Goal: Find specific page/section: Find specific page/section

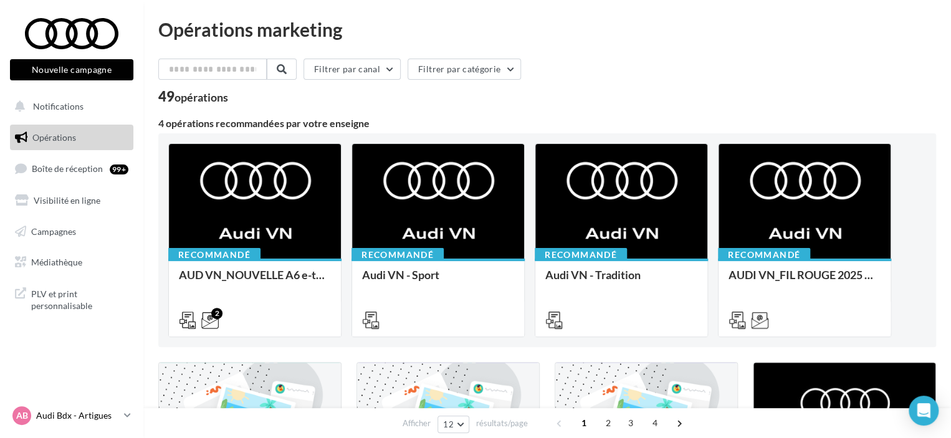
click at [58, 406] on link "AB Audi Bdx - Artigues audi-33370-del" at bounding box center [71, 416] width 123 height 24
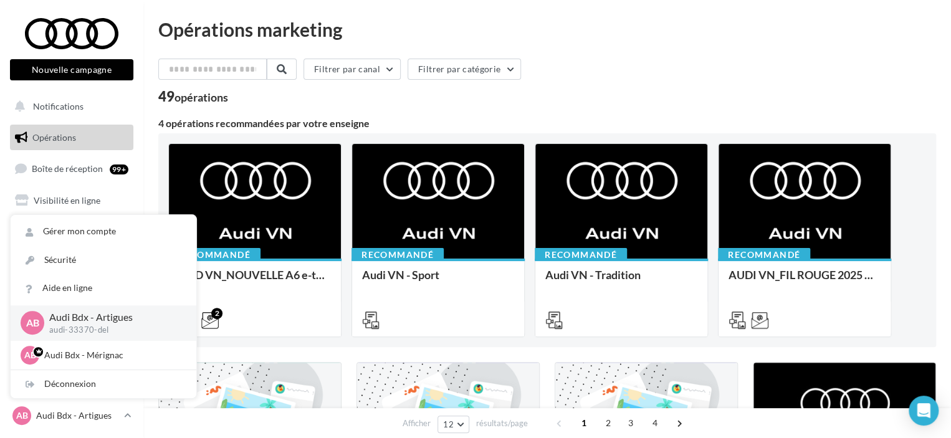
click at [623, 67] on div "Filtrer par canal Filtrer par catégorie" at bounding box center [547, 72] width 778 height 26
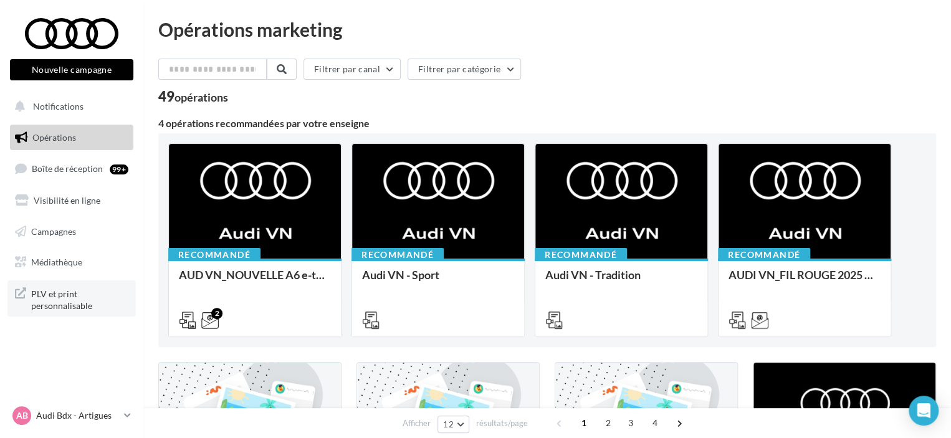
click at [79, 294] on span "PLV et print personnalisable" at bounding box center [79, 298] width 97 height 27
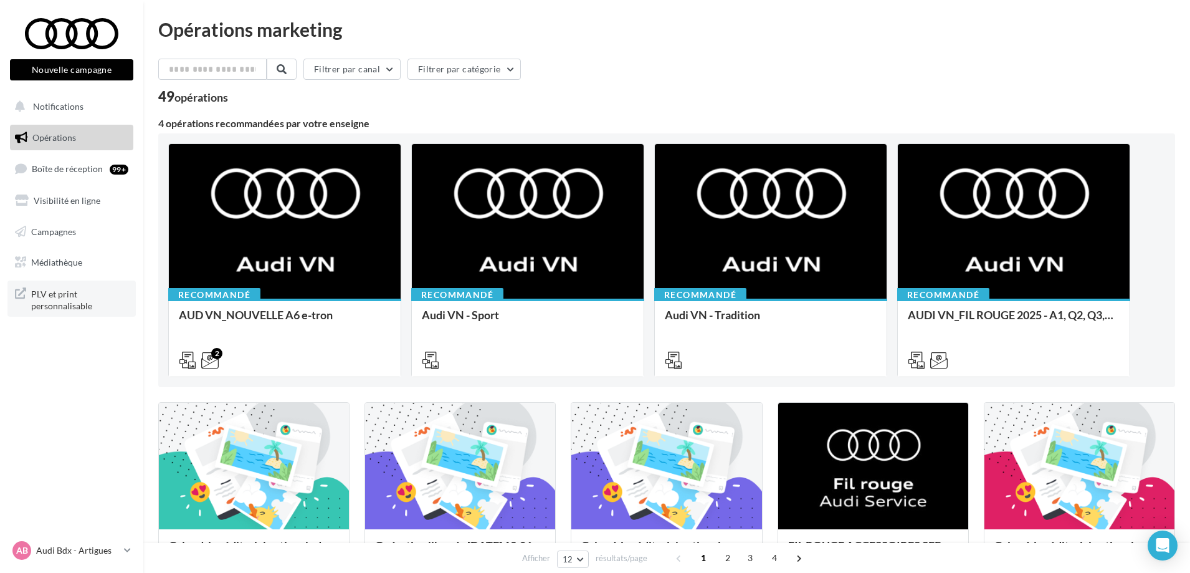
click at [98, 299] on span "PLV et print personnalisable" at bounding box center [79, 298] width 97 height 27
